Goal: Task Accomplishment & Management: Complete application form

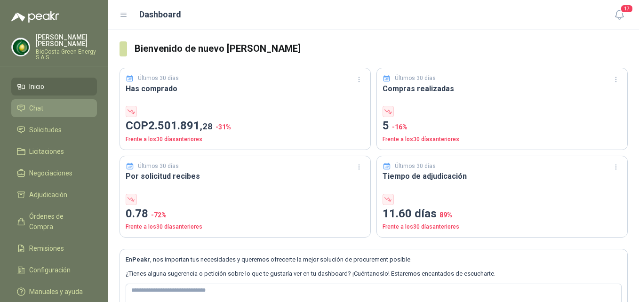
click at [47, 107] on li "Chat" at bounding box center [54, 108] width 74 height 10
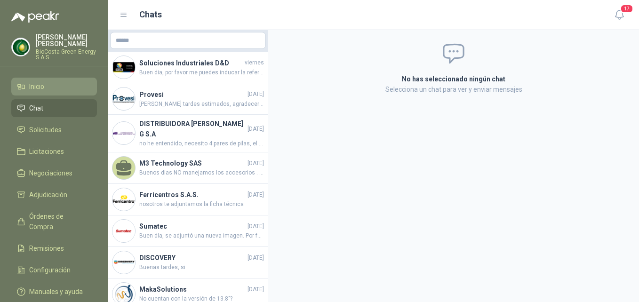
click at [66, 89] on li "Inicio" at bounding box center [54, 86] width 74 height 10
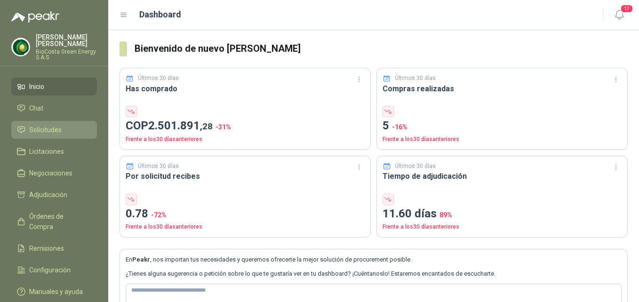
click at [62, 134] on li "Solicitudes" at bounding box center [54, 130] width 74 height 10
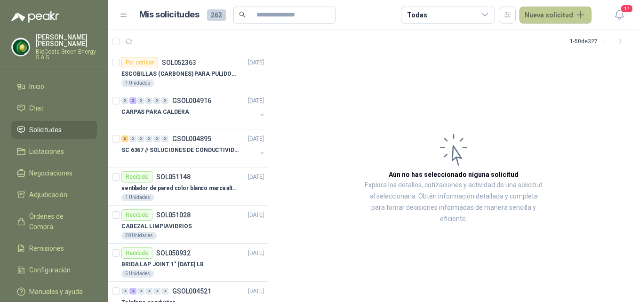
click at [577, 15] on button "Nueva solicitud" at bounding box center [555, 15] width 72 height 17
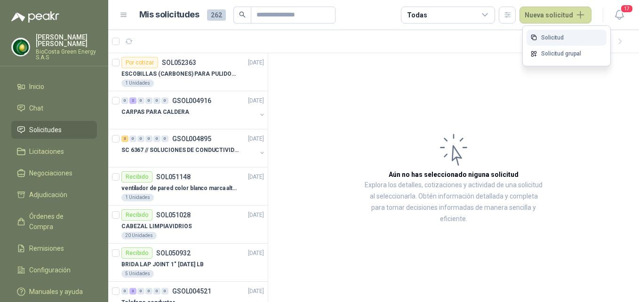
click at [564, 31] on link "Solicitud" at bounding box center [566, 38] width 80 height 16
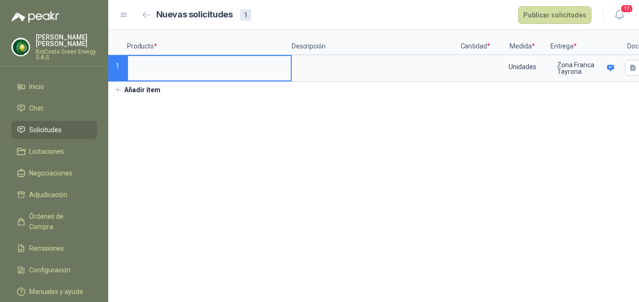
click at [252, 63] on input at bounding box center [209, 65] width 163 height 18
type input "**********"
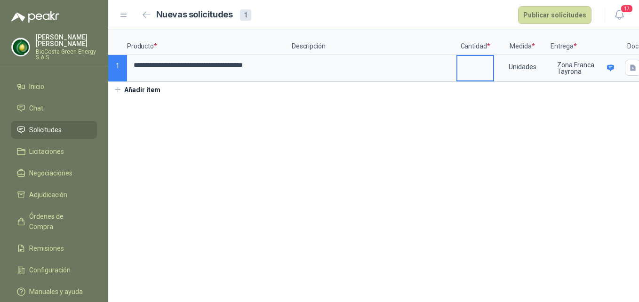
click at [480, 64] on input at bounding box center [475, 65] width 36 height 18
type input "*"
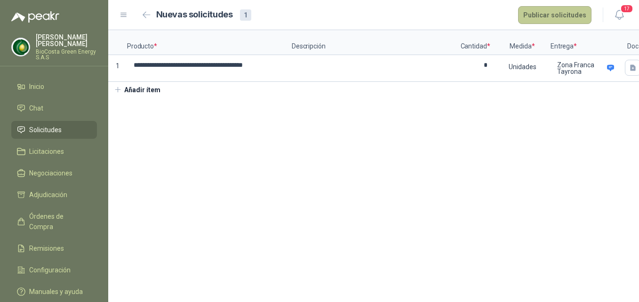
click at [558, 18] on button "Publicar solicitudes" at bounding box center [554, 15] width 73 height 18
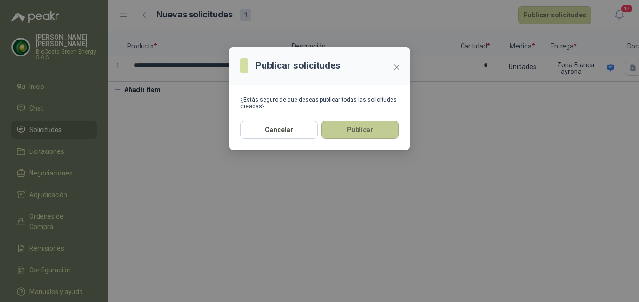
click at [358, 132] on button "Publicar" at bounding box center [359, 130] width 77 height 18
